Goal: Communication & Community: Answer question/provide support

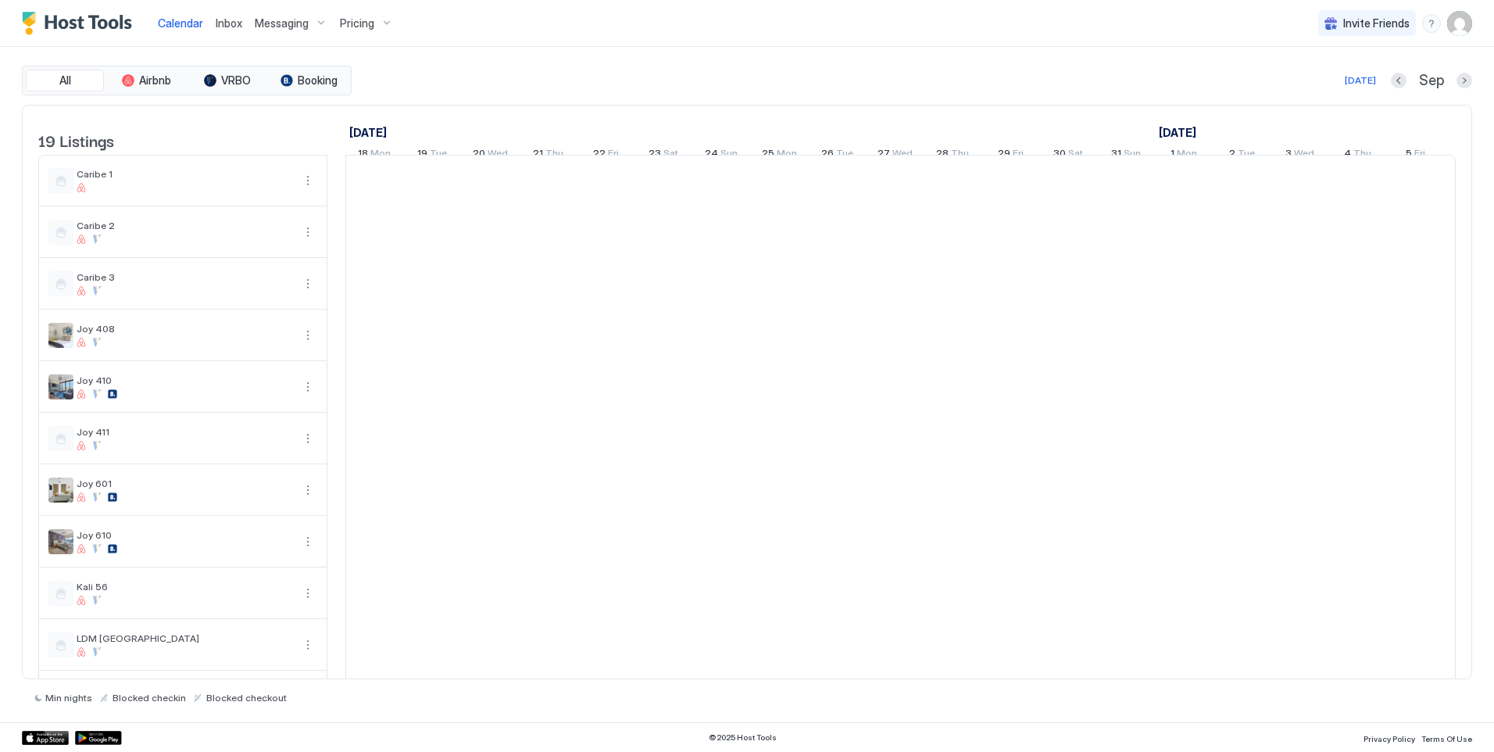
scroll to position [0, 868]
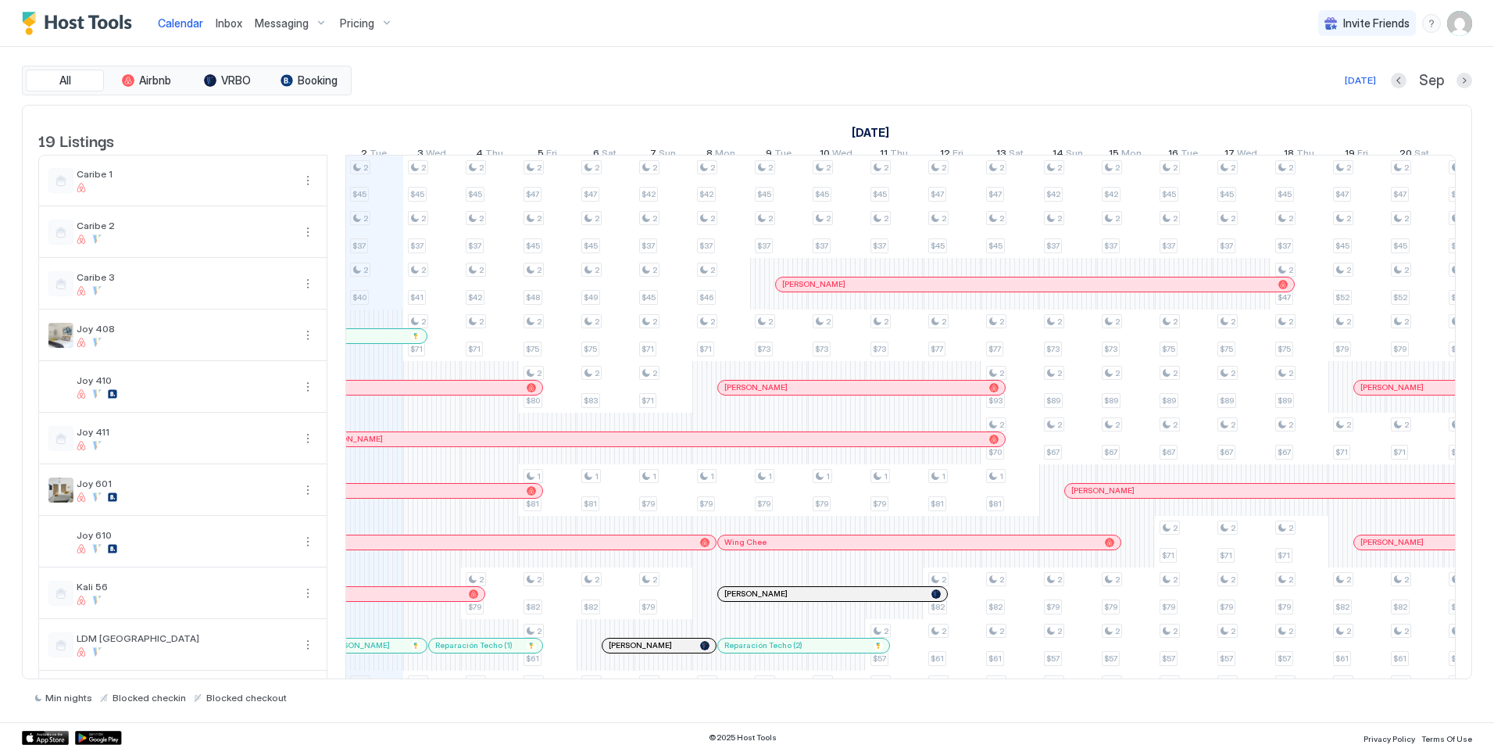
click at [785, 600] on div at bounding box center [786, 594] width 13 height 13
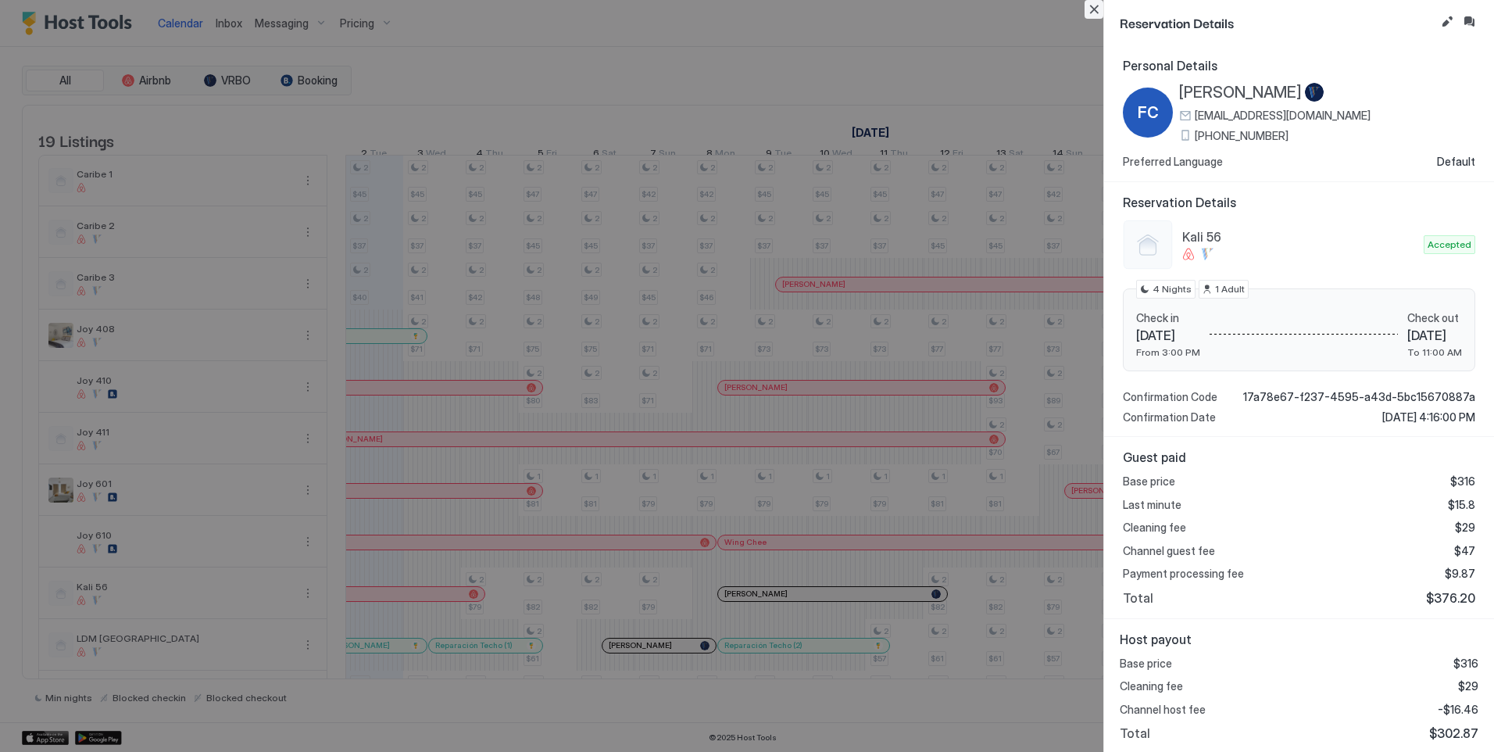
click at [1093, 6] on button "Close" at bounding box center [1094, 9] width 19 height 19
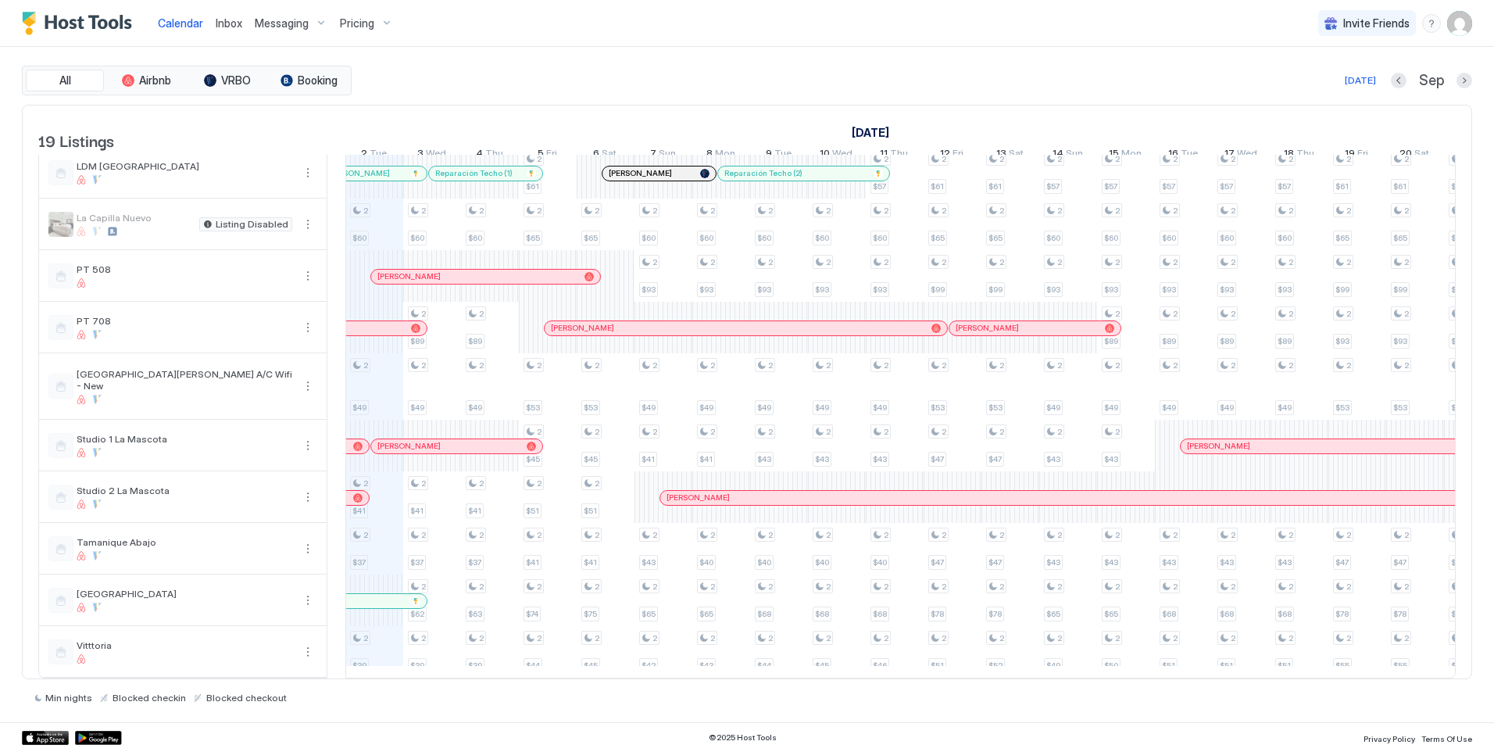
scroll to position [495, 0]
click at [227, 22] on span "Inbox" at bounding box center [229, 22] width 27 height 13
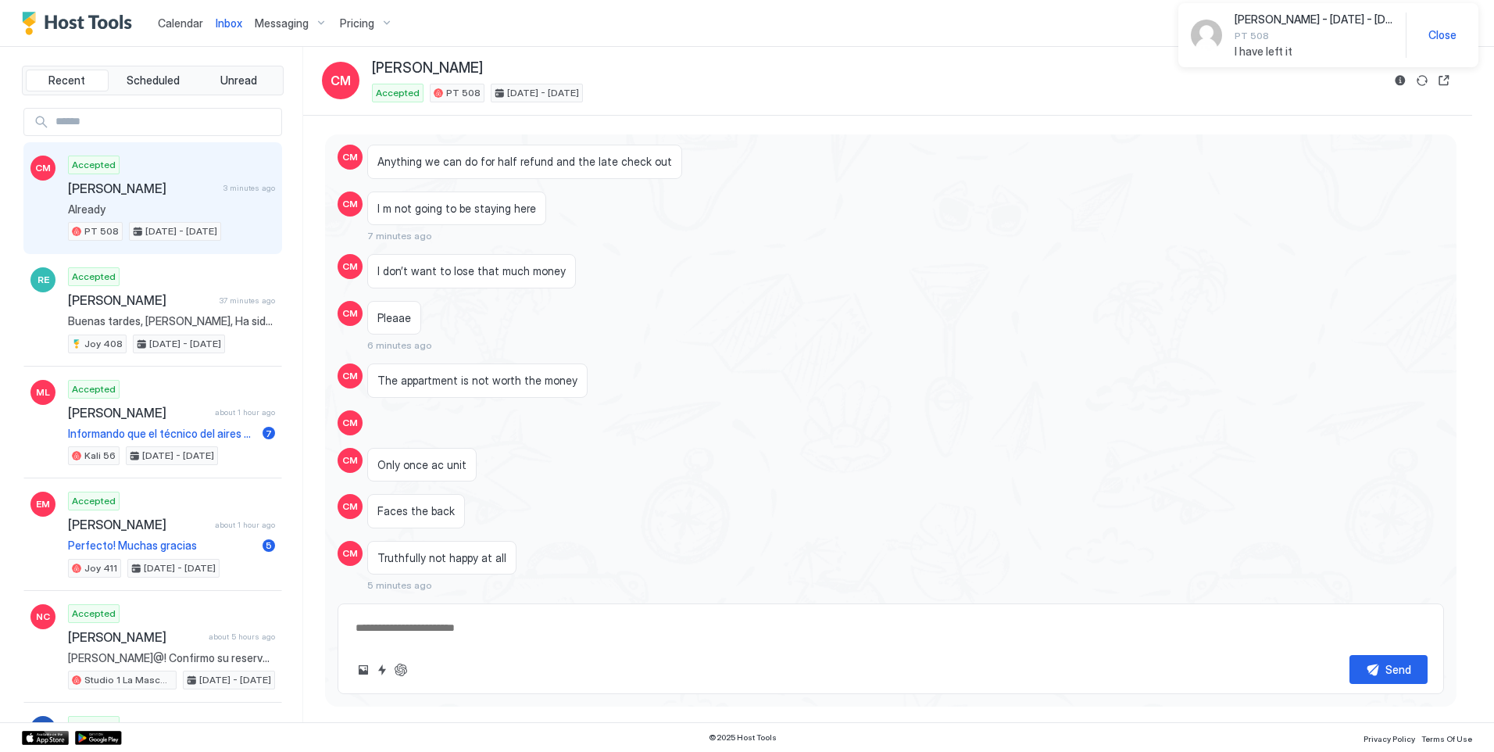
scroll to position [1700, 0]
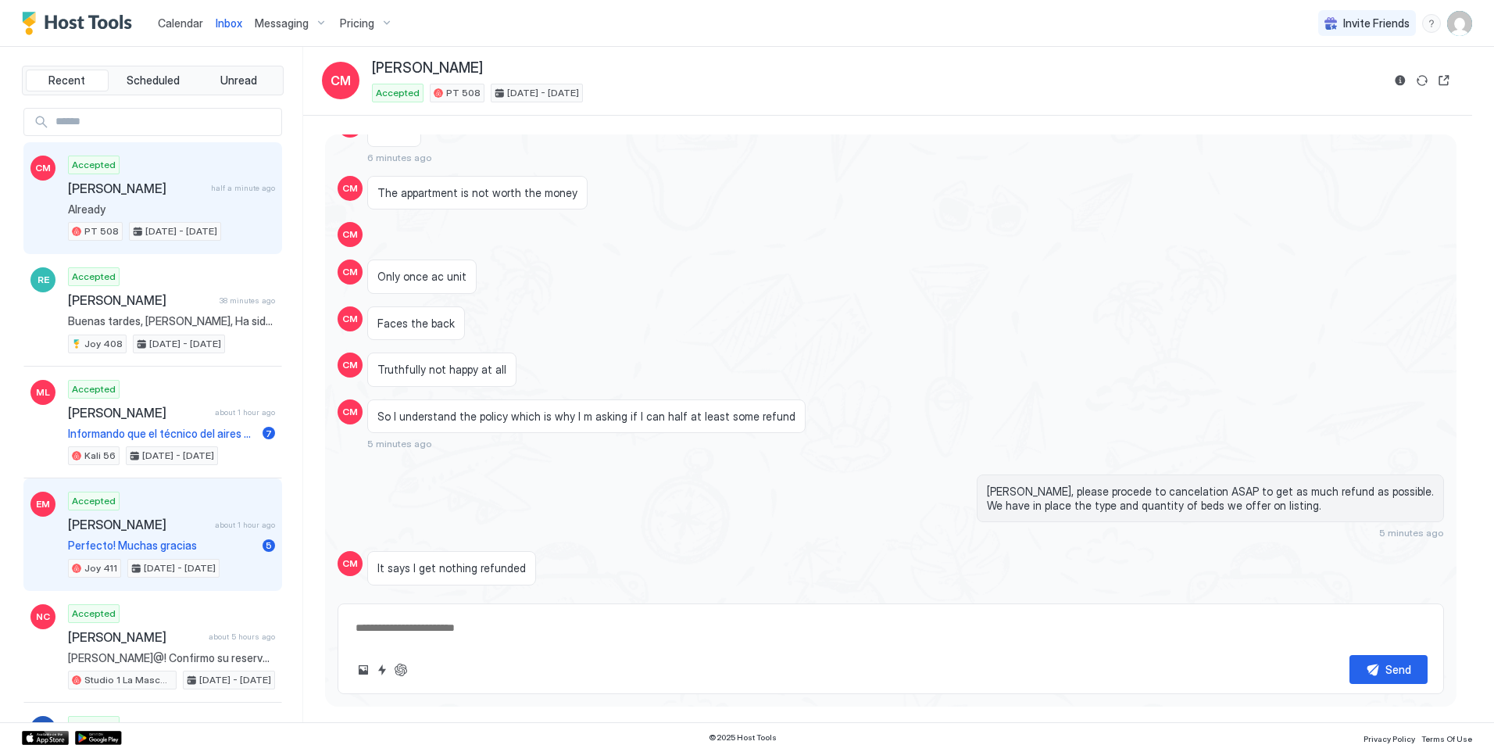
click at [145, 528] on span "[PERSON_NAME]" at bounding box center [138, 525] width 141 height 16
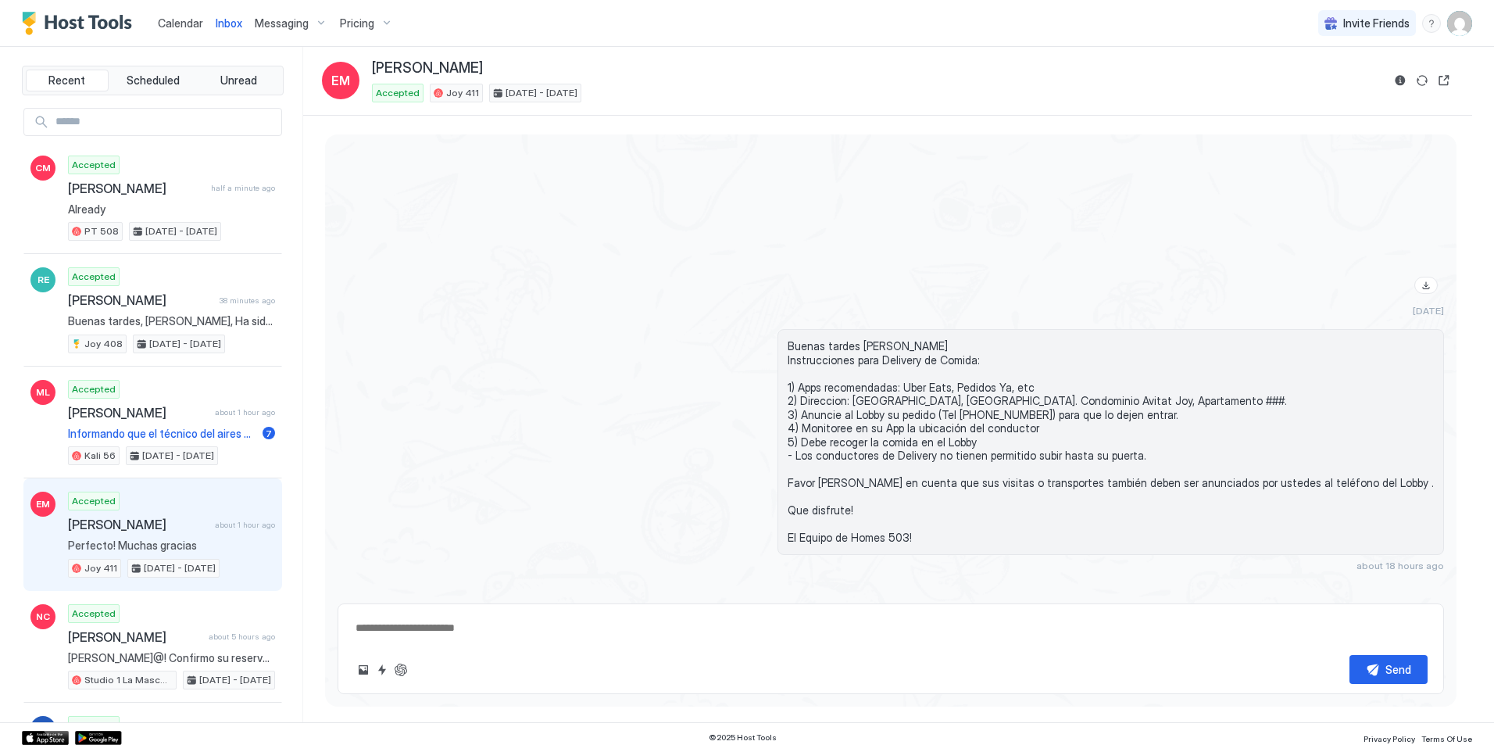
scroll to position [2423, 0]
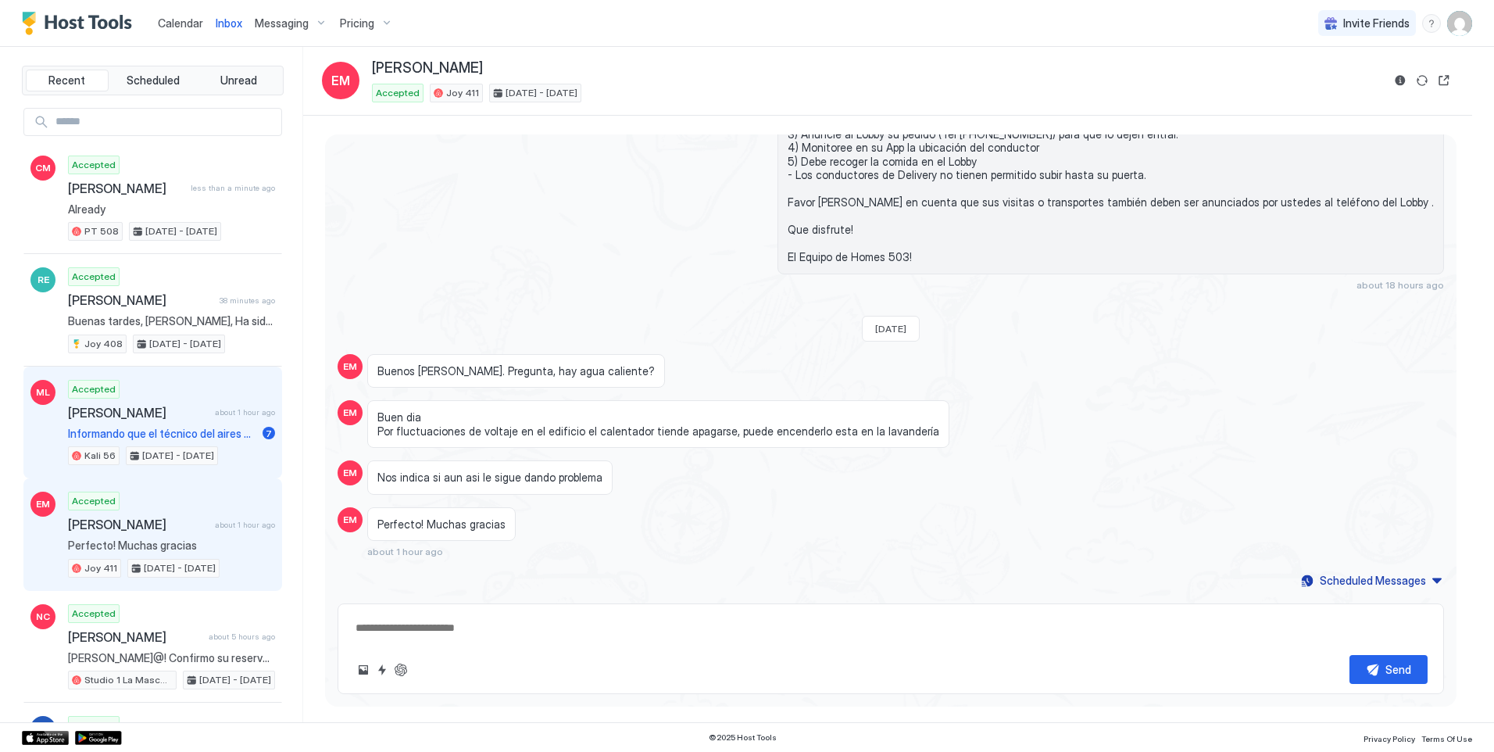
click at [177, 420] on div "Accepted [PERSON_NAME] about 1 hour ago Informando que el técnico del aires aco…" at bounding box center [171, 423] width 207 height 86
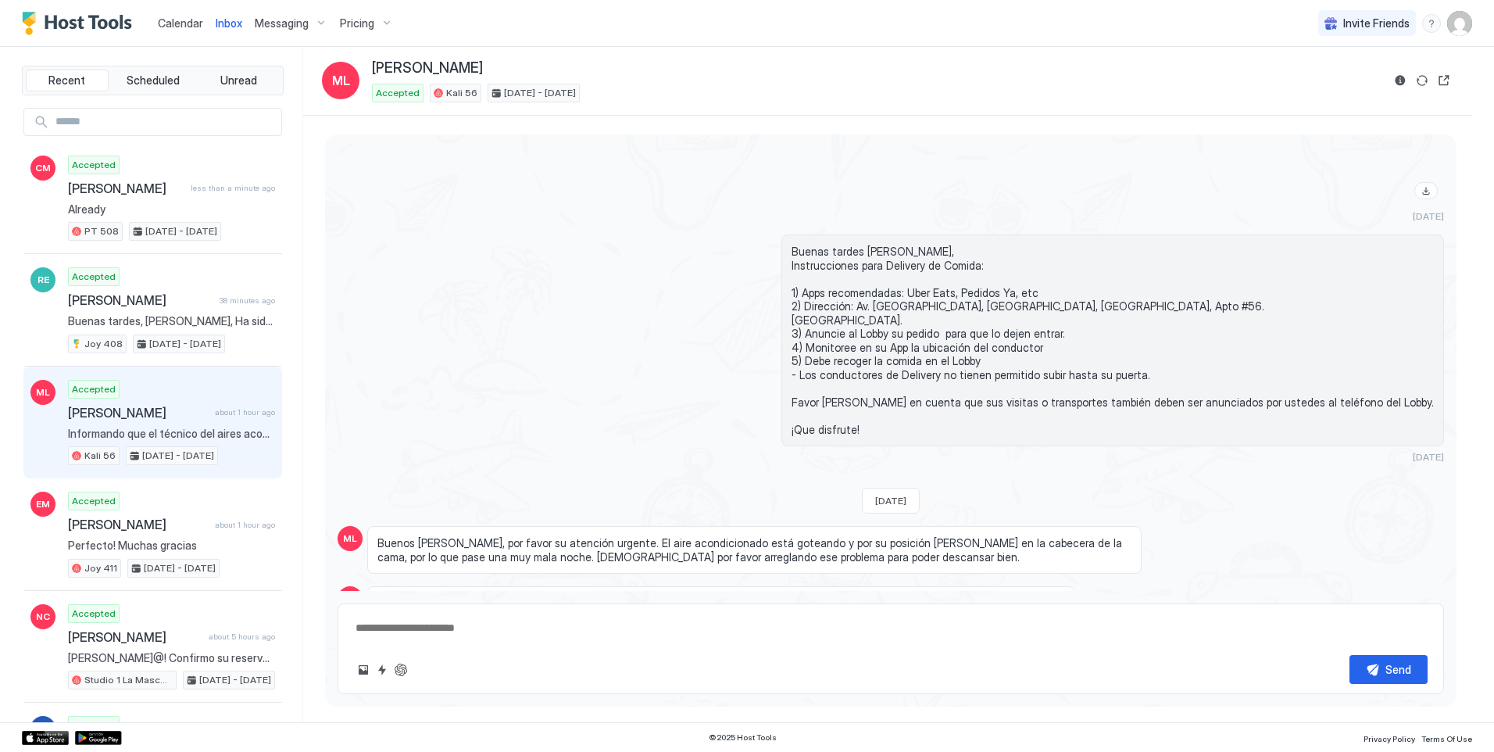
scroll to position [2019, 0]
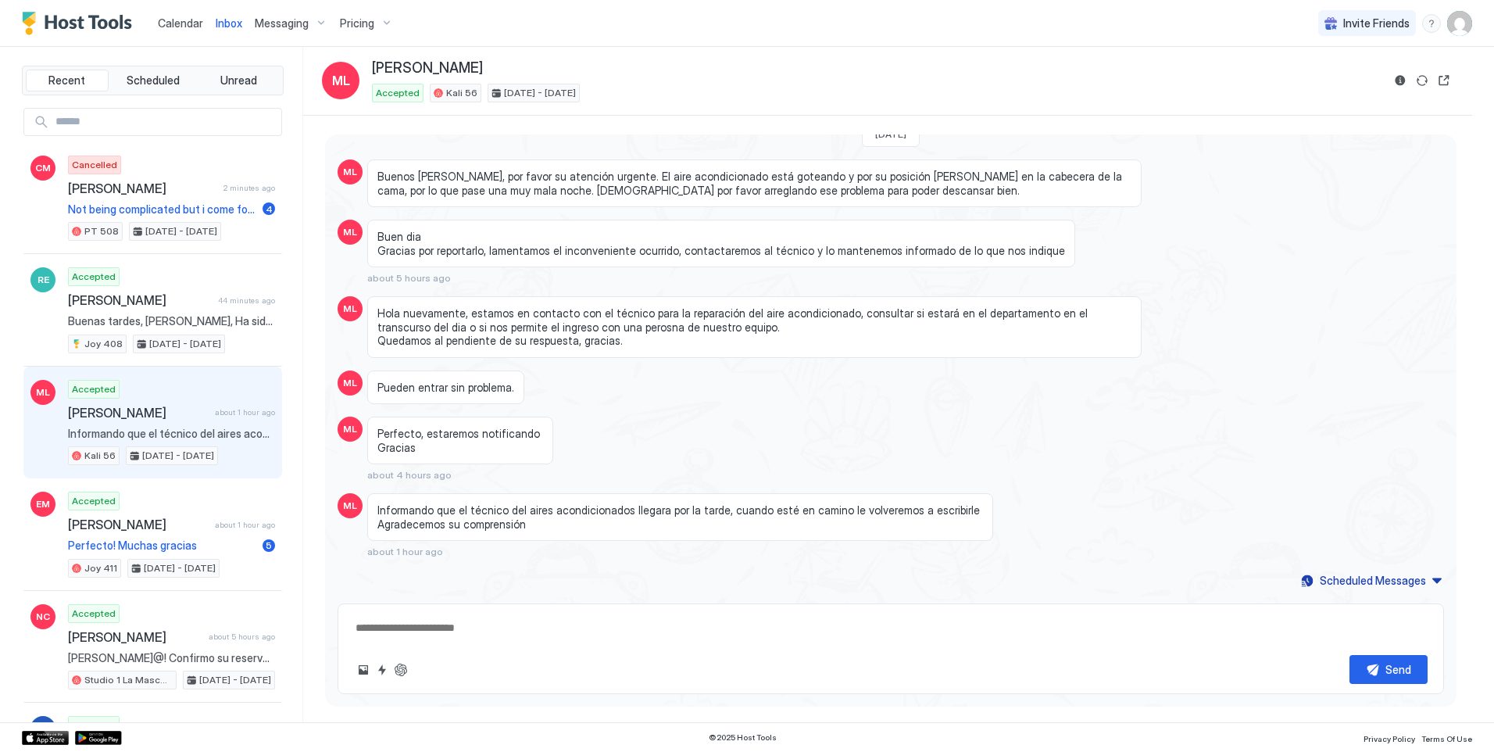
type textarea "*"
